Goal: Task Accomplishment & Management: Complete application form

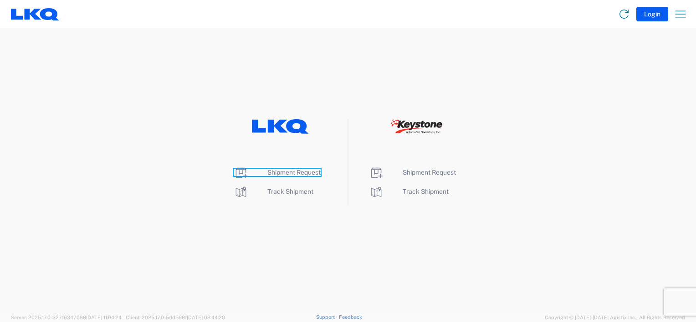
click at [301, 173] on span "Shipment Request" at bounding box center [293, 172] width 53 height 7
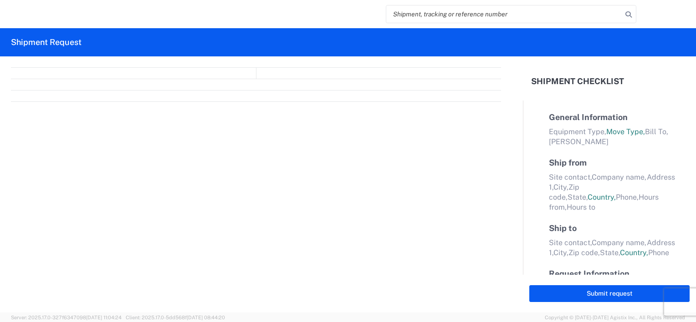
select select "FULL"
select select "US"
select select "LBS"
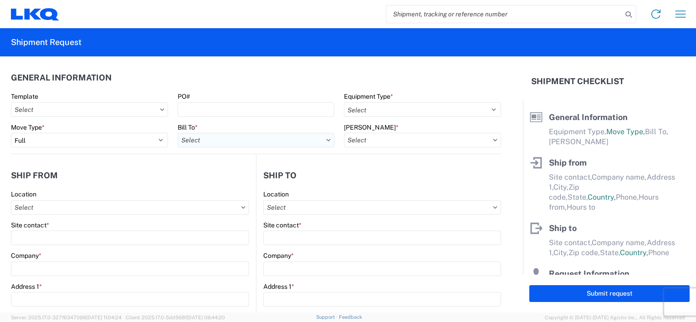
click at [195, 143] on input "Bill To *" at bounding box center [256, 140] width 157 height 15
type input "0"
type input "1217"
click at [214, 183] on div "1217 - LKQ Pick Your Part - Chattanooga" at bounding box center [257, 181] width 159 height 15
type input "1217 - LKQ Pick Your Part - Chattanooga"
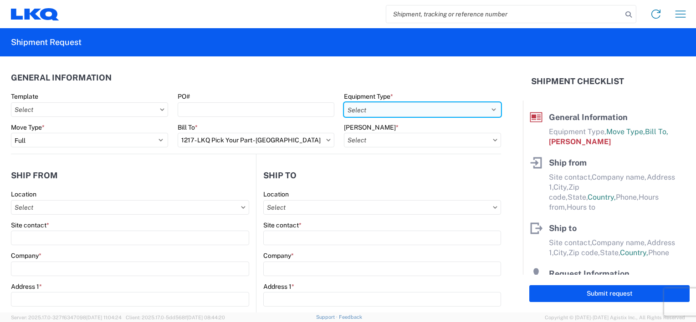
click at [376, 113] on select "Select 53’ Dry Van Flatbed Dropdeck (van) Lowboy (flatbed) Rail" at bounding box center [422, 109] width 157 height 15
select select "STDV"
click at [344, 102] on select "Select 53’ Dry Van Flatbed Dropdeck (van) Lowboy (flatbed) Rail" at bounding box center [422, 109] width 157 height 15
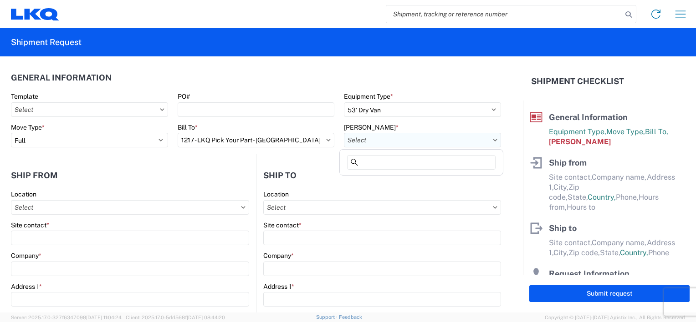
click at [370, 135] on input "Bill Code *" at bounding box center [422, 140] width 157 height 15
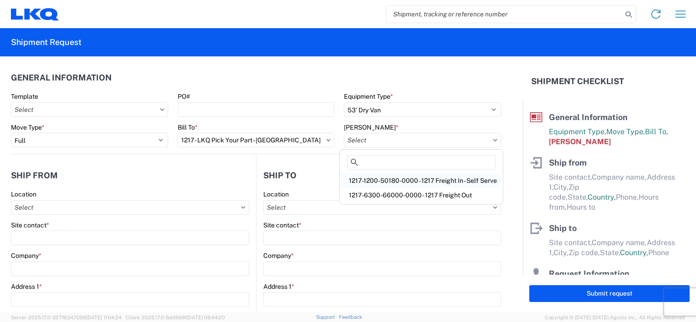
click at [379, 176] on div "1217-1200-50180-0000 - 1217 Freight In - Self Serve" at bounding box center [421, 181] width 159 height 15
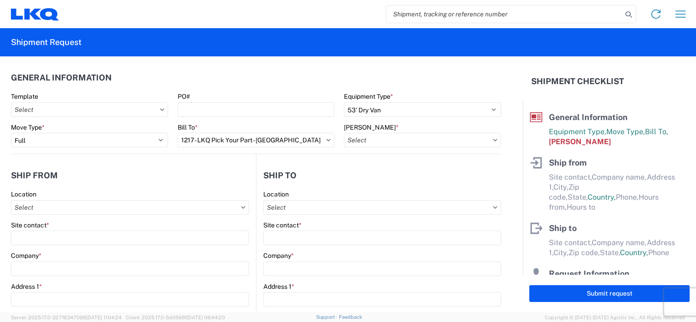
type input "1217-1200-50180-0000 - 1217 Freight In - Self Serve"
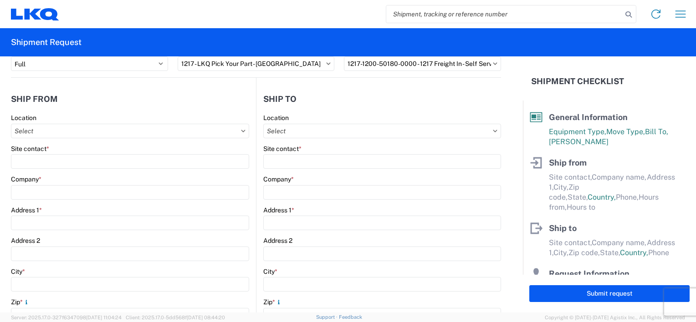
scroll to position [91, 0]
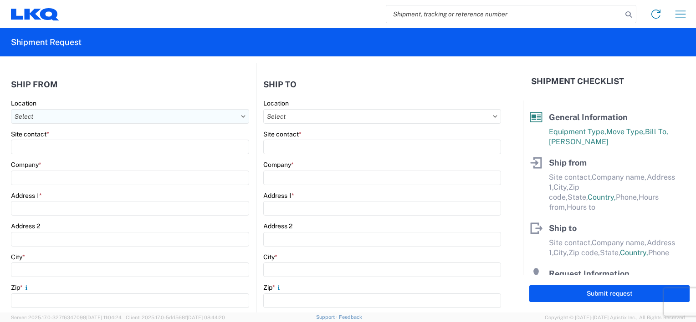
click at [77, 119] on input "Location" at bounding box center [130, 116] width 238 height 15
type input "1217"
click at [69, 158] on div "1217 - LKQ Pick Your Part - Chattanooga" at bounding box center [92, 156] width 159 height 15
type input "1217 - LKQ Pick Your Part - Chattanooga"
type input "LKQ Corporation"
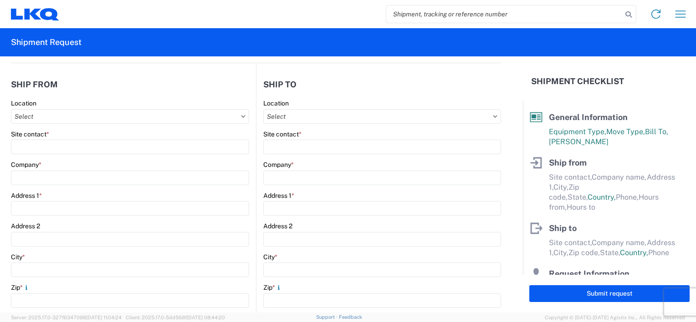
type input "400 Workman Lane"
type input "Chattanooga"
type input "37410"
select select "TN"
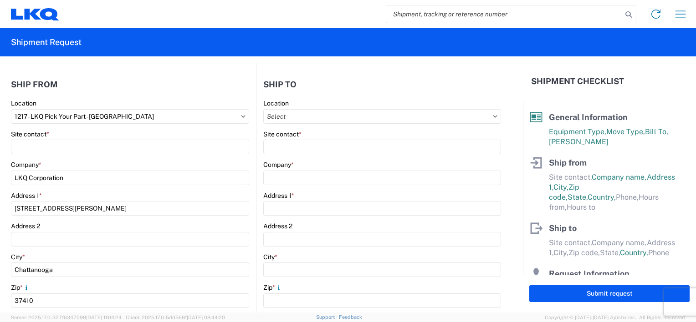
type input "07:00:00"
type input "17:00:00"
click at [319, 117] on input "Location" at bounding box center [382, 116] width 238 height 15
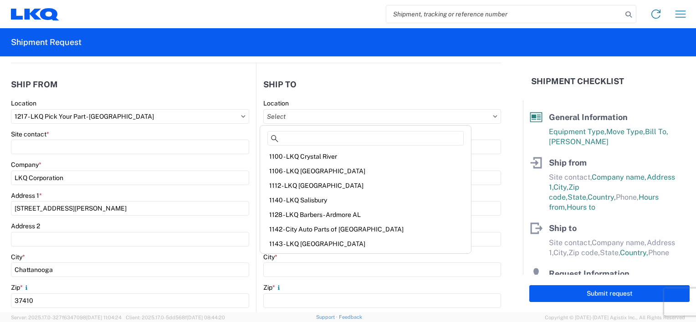
click at [256, 151] on main "Location Site contact * Company * Address 1 * Address 2 City * Zip * State * Se…" at bounding box center [378, 278] width 245 height 359
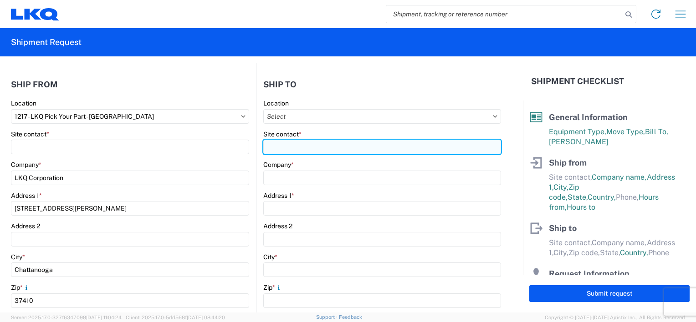
click at [279, 149] on input "Site contact *" at bounding box center [382, 147] width 238 height 15
type input "e"
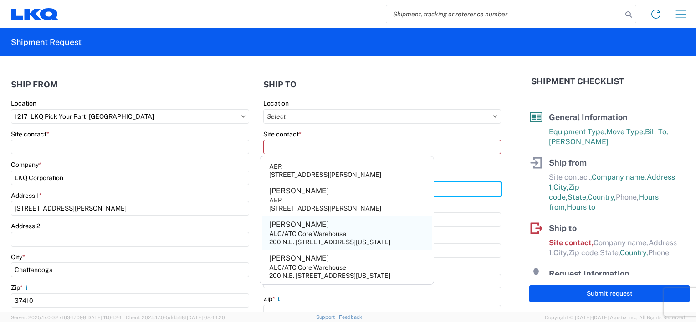
scroll to position [595, 0]
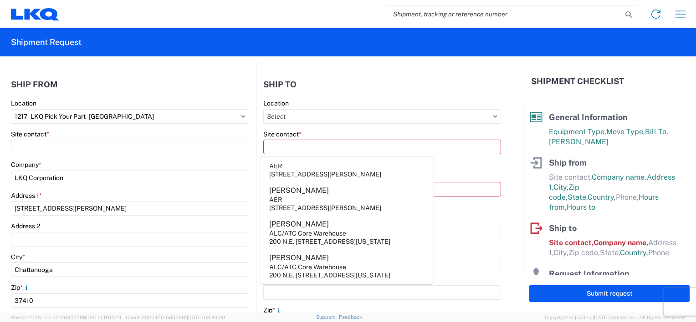
click at [248, 213] on main "1217 Location 1217 - LKQ Pick Your Part - Chattanooga Site contact * Company * …" at bounding box center [133, 278] width 245 height 359
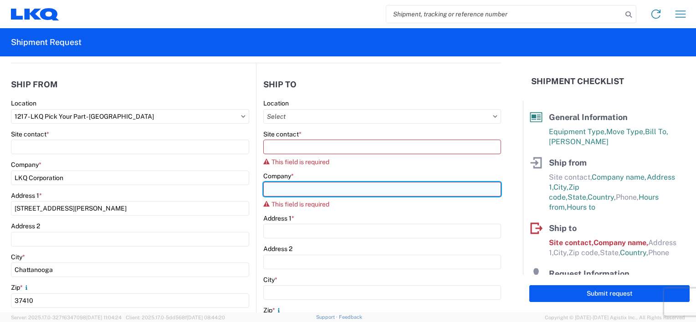
click at [277, 185] on input "Company *" at bounding box center [382, 189] width 238 height 15
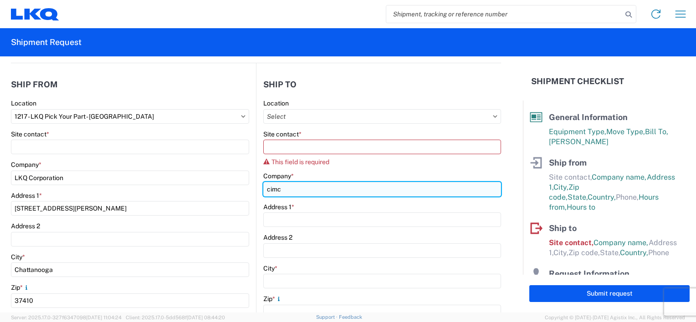
type input "Cimco Recyling Resources"
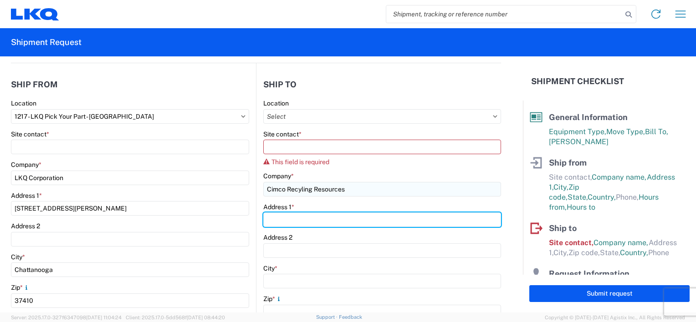
type input "41 US Highway 30 Rock Falls, IL 61071"
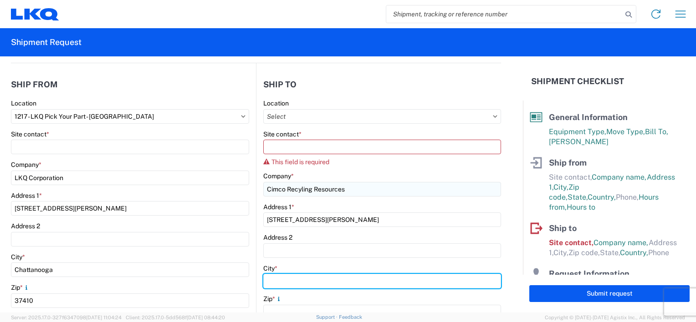
type input "Rock Falls"
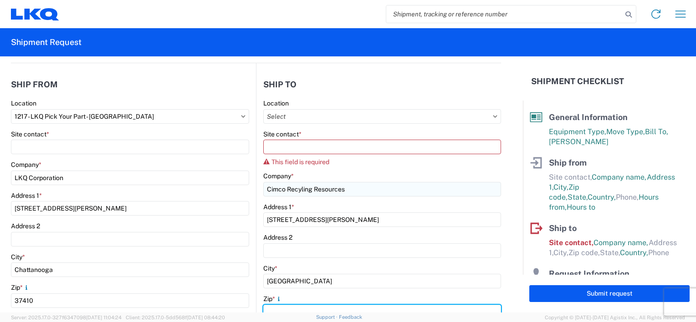
type input "61071"
select select "TX"
type input "evento@cimcoresources.com"
type input "Jonathan Knight"
type input "4232904891"
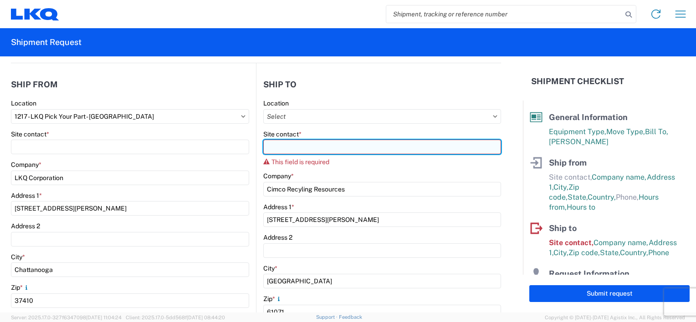
click at [314, 142] on input "Site contact *" at bounding box center [382, 147] width 238 height 15
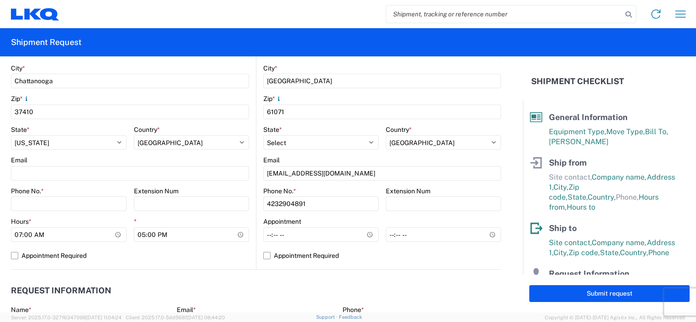
scroll to position [228, 0]
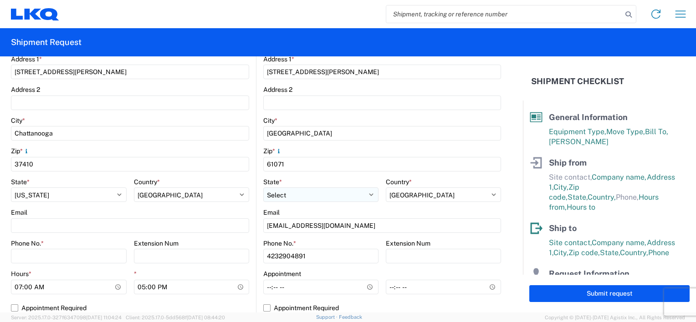
type input "Elio Vento"
click at [293, 199] on select "Select Alabama Alaska Arizona Arkansas Armed Forces Americas Armed Forces Europ…" at bounding box center [320, 195] width 115 height 15
select select "IL"
click at [263, 188] on select "Select Alabama Alaska Arizona Arkansas Armed Forces Americas Armed Forces Europ…" at bounding box center [320, 195] width 115 height 15
click at [256, 214] on main "Location Site contact * Elio Vento Company * Cimco Recyling Resources Address 1…" at bounding box center [378, 142] width 245 height 359
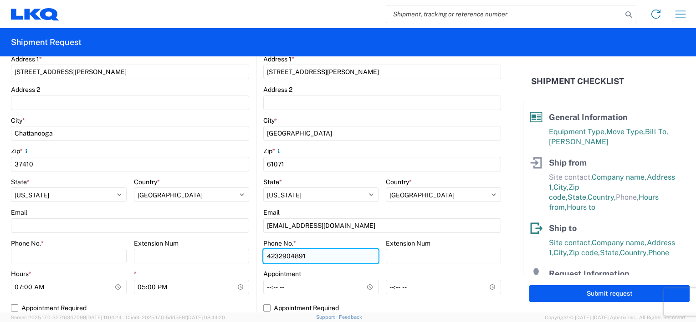
click at [289, 253] on input "4232904891" at bounding box center [320, 256] width 115 height 15
click at [287, 255] on input "4232904891" at bounding box center [320, 256] width 115 height 15
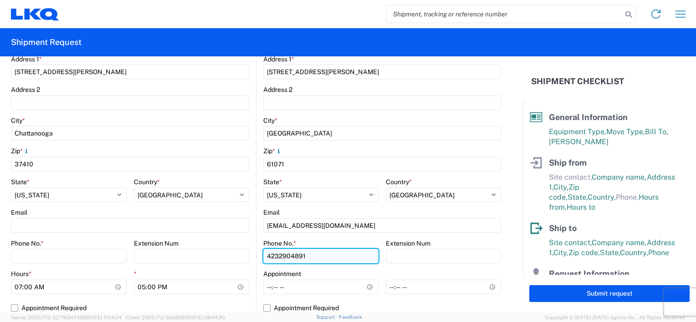
click at [287, 255] on input "4232904891" at bounding box center [320, 256] width 115 height 15
type input "8155350547"
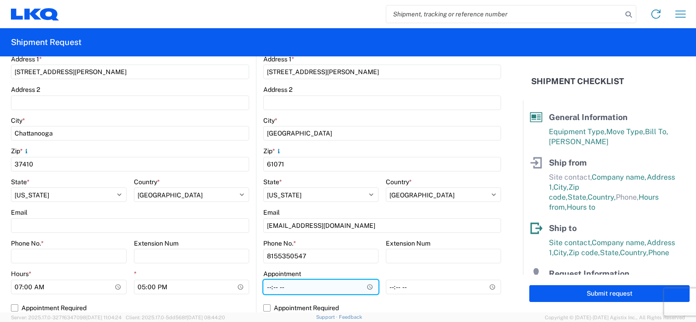
click at [317, 293] on input "Hours *" at bounding box center [320, 287] width 115 height 15
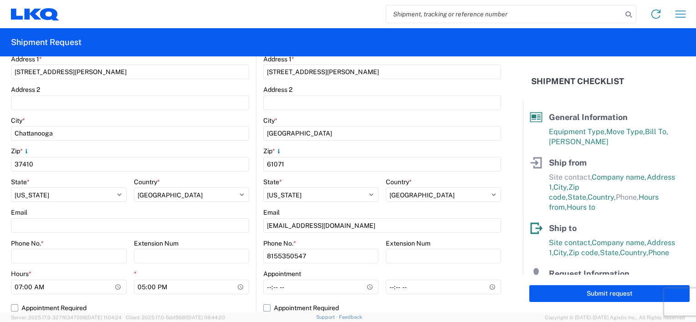
click at [322, 309] on label "Appointment Required" at bounding box center [382, 308] width 238 height 15
click at [0, 0] on input "Appointment Required" at bounding box center [0, 0] width 0 height 0
select select "US"
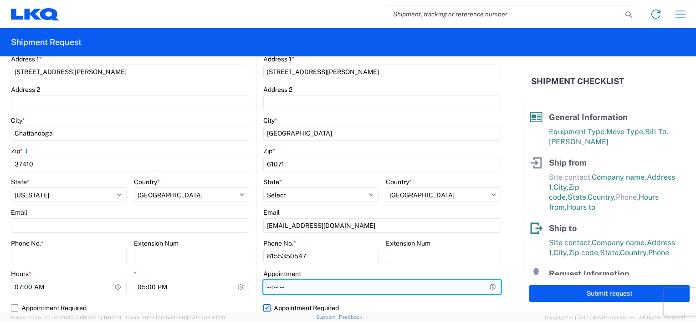
click at [277, 285] on input "Hours *" at bounding box center [382, 287] width 238 height 15
click at [263, 286] on input "Hours *" at bounding box center [382, 287] width 238 height 15
click at [265, 288] on input "Hours *" at bounding box center [382, 287] width 238 height 15
type input "09:00"
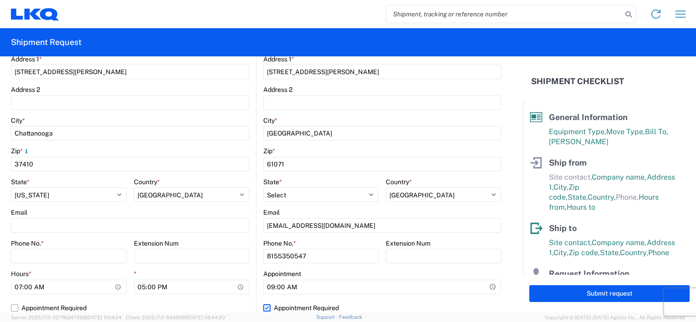
click at [505, 200] on form "General Information Template PO# Equipment Type * Select 53’ Dry Van Flatbed Dr…" at bounding box center [261, 184] width 523 height 256
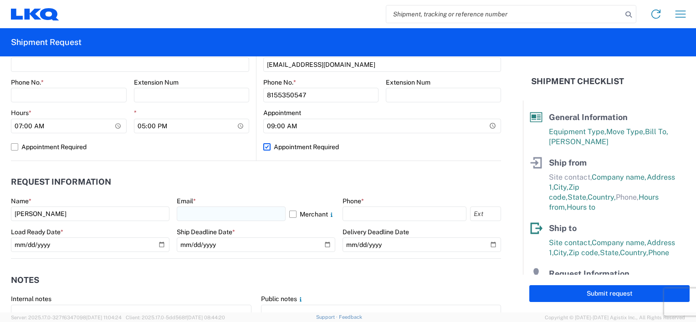
scroll to position [410, 0]
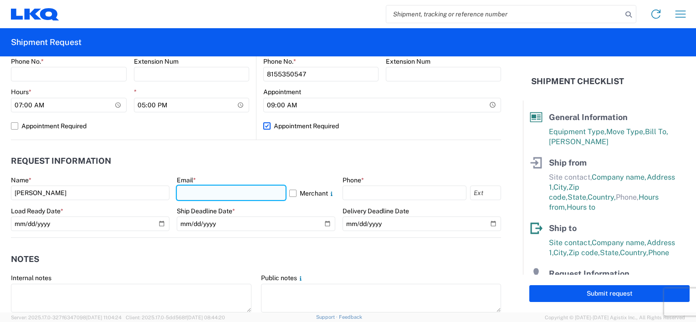
click at [198, 195] on input "text" at bounding box center [231, 193] width 109 height 15
type input "jwknight@lkqcorp.com"
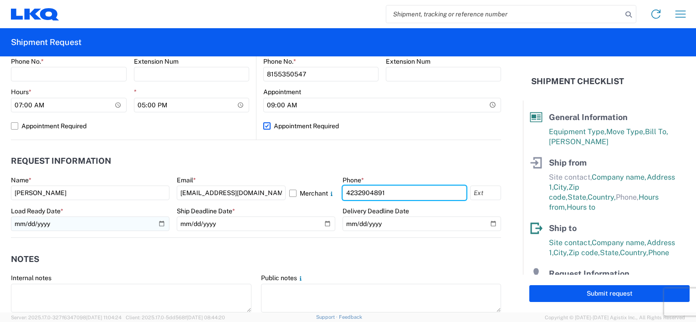
type input "4232904891"
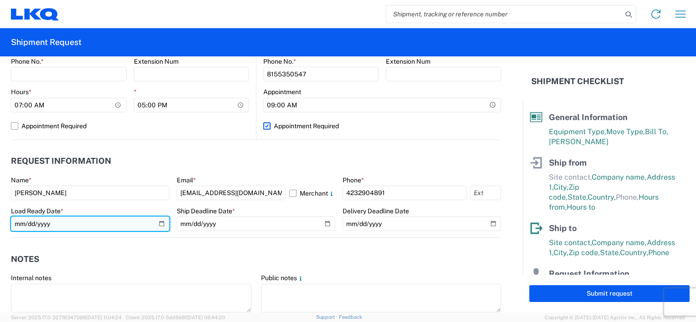
click at [159, 227] on input "date" at bounding box center [90, 224] width 158 height 15
type input "2025-08-25"
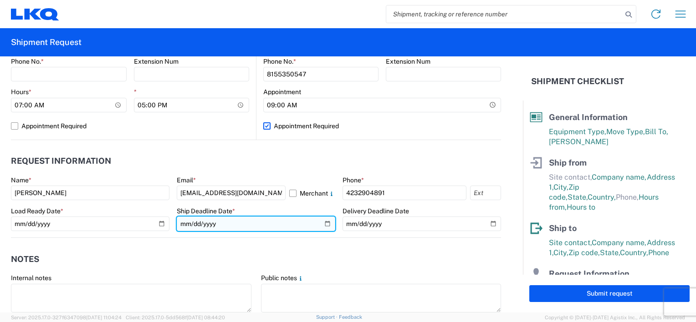
click at [323, 224] on input "date" at bounding box center [256, 224] width 158 height 15
click at [322, 224] on input "2025-08-27" at bounding box center [256, 224] width 158 height 15
type input "2025-08-25"
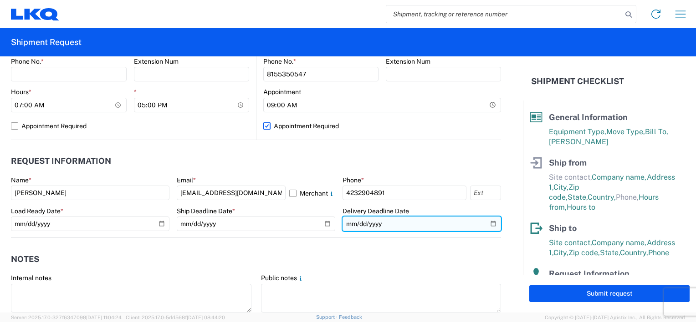
click at [487, 222] on input "date" at bounding box center [421, 224] width 158 height 15
type input "2025-08-27"
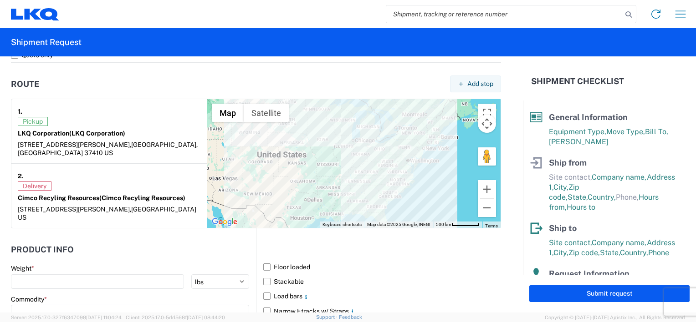
scroll to position [729, 0]
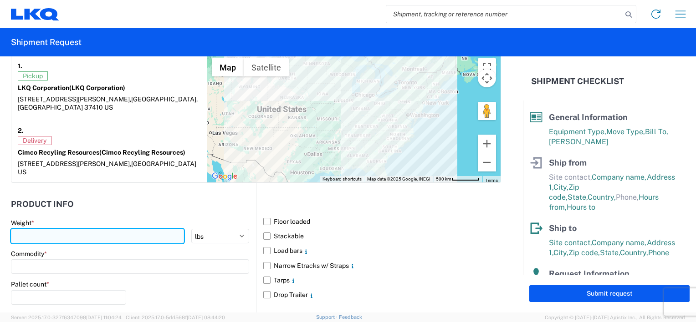
click at [51, 229] on input "number" at bounding box center [97, 236] width 173 height 15
type input "42000"
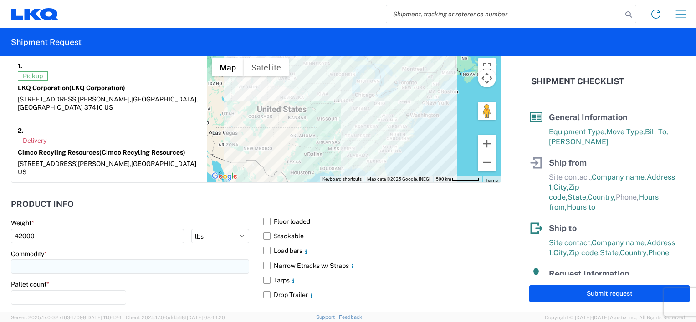
click at [119, 260] on input at bounding box center [130, 267] width 238 height 15
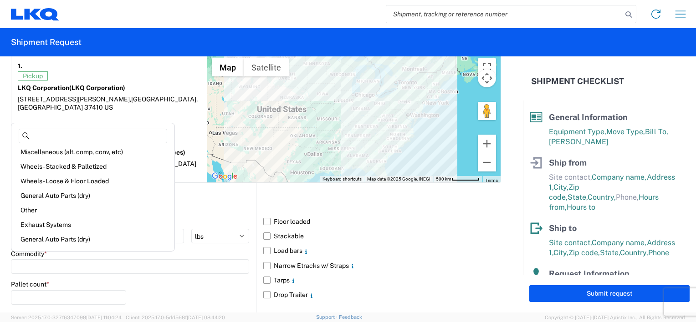
scroll to position [8, 0]
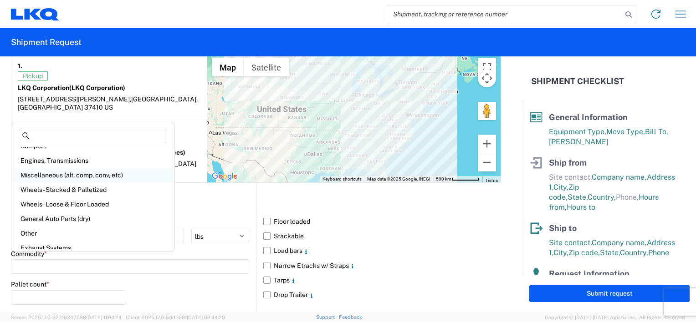
click at [85, 174] on div "Miscellaneous (alt, comp, conv, etc)" at bounding box center [92, 175] width 159 height 15
type input "Miscellaneous (alt, comp, conv, etc)"
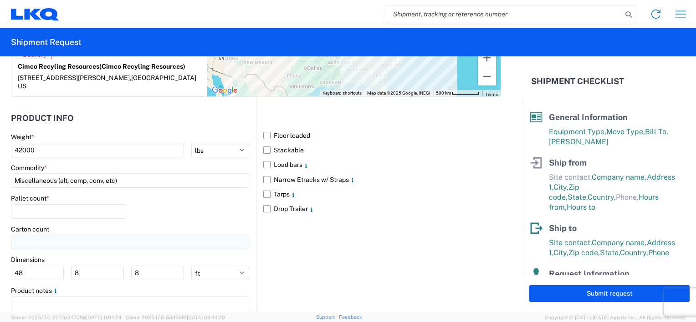
scroll to position [820, 0]
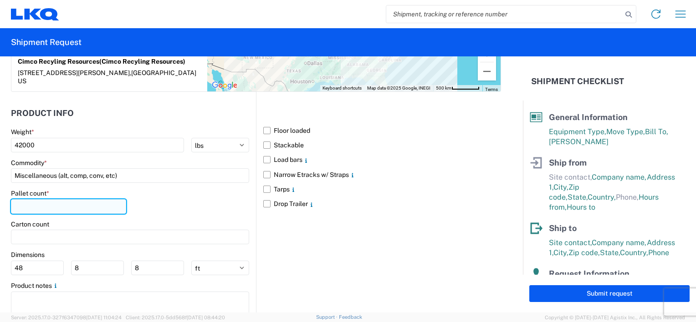
click at [75, 199] on input "number" at bounding box center [68, 206] width 115 height 15
type input "48"
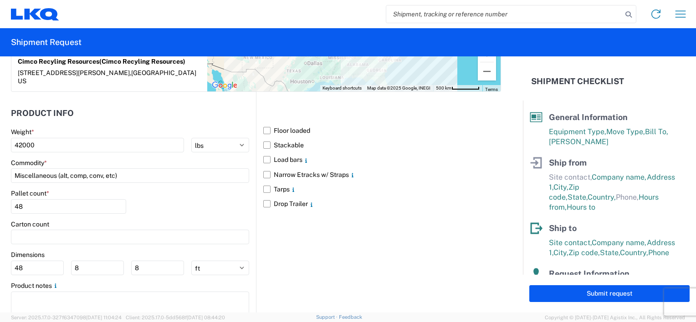
click at [190, 189] on div "Pallet count * 48" at bounding box center [130, 204] width 238 height 31
click at [282, 138] on label "Stackable" at bounding box center [382, 145] width 238 height 15
click at [0, 0] on input "Stackable" at bounding box center [0, 0] width 0 height 0
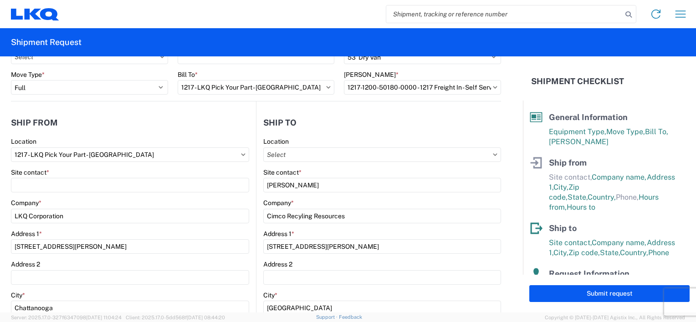
scroll to position [68, 0]
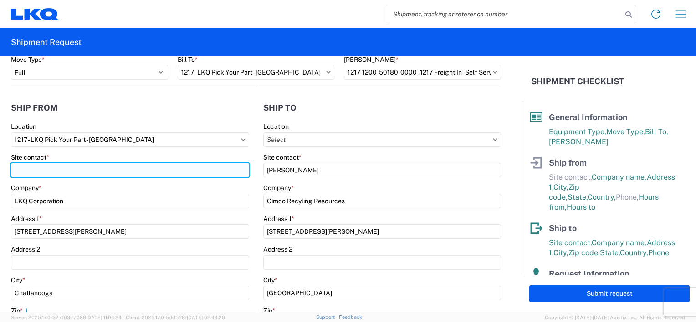
click at [204, 177] on input "Site contact *" at bounding box center [130, 170] width 238 height 15
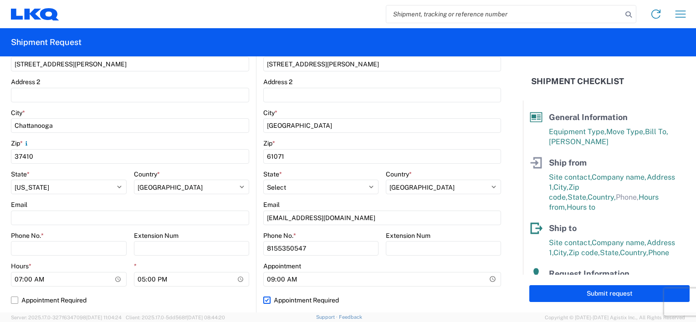
scroll to position [250, 0]
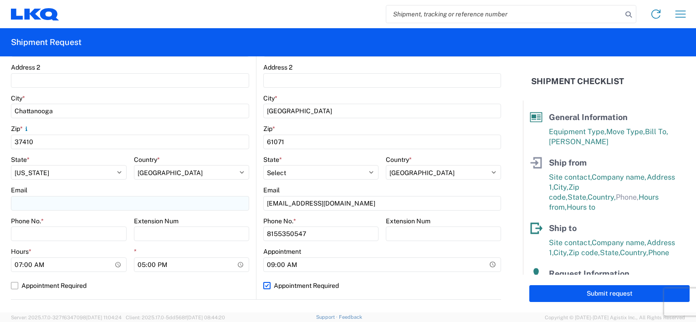
type input "Jonathan Knight"
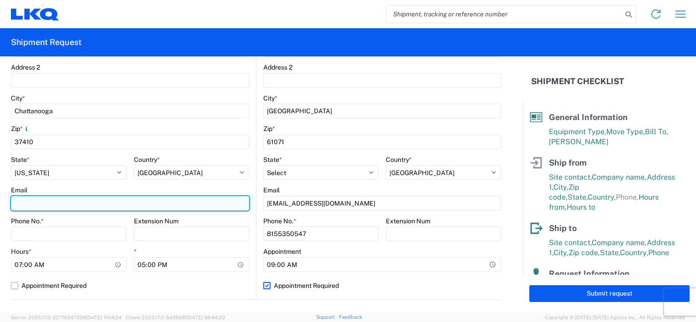
click at [113, 205] on input "Email" at bounding box center [130, 203] width 238 height 15
type input "jwknight@lkqcorp.com"
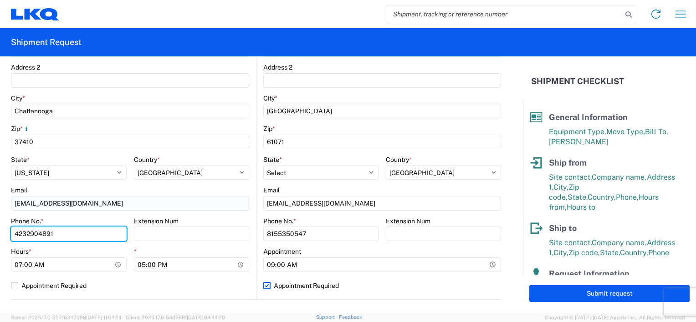
type input "4232904891"
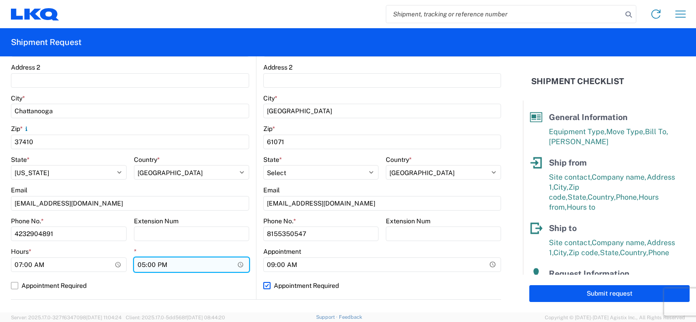
click at [238, 267] on input "17:00:00" at bounding box center [192, 265] width 116 height 15
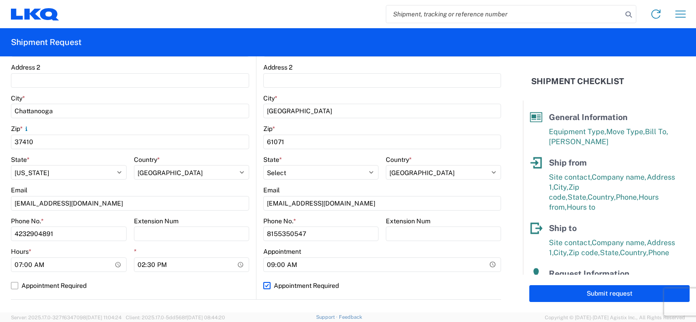
type input "14:30"
click at [180, 293] on div "1217 Location 1217 - LKQ Pick Your Part - Chattanooga Site contact * Jonathan K…" at bounding box center [130, 119] width 238 height 359
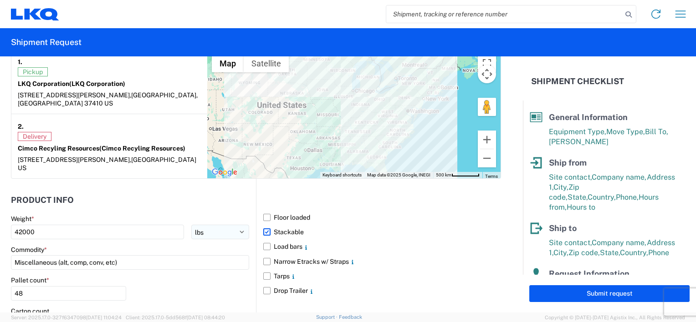
scroll to position [774, 0]
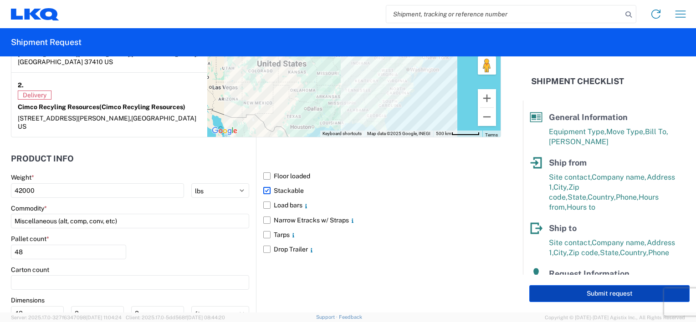
click at [611, 290] on button "Submit request" at bounding box center [609, 294] width 160 height 17
select select "US"
